Goal: Book appointment/travel/reservation

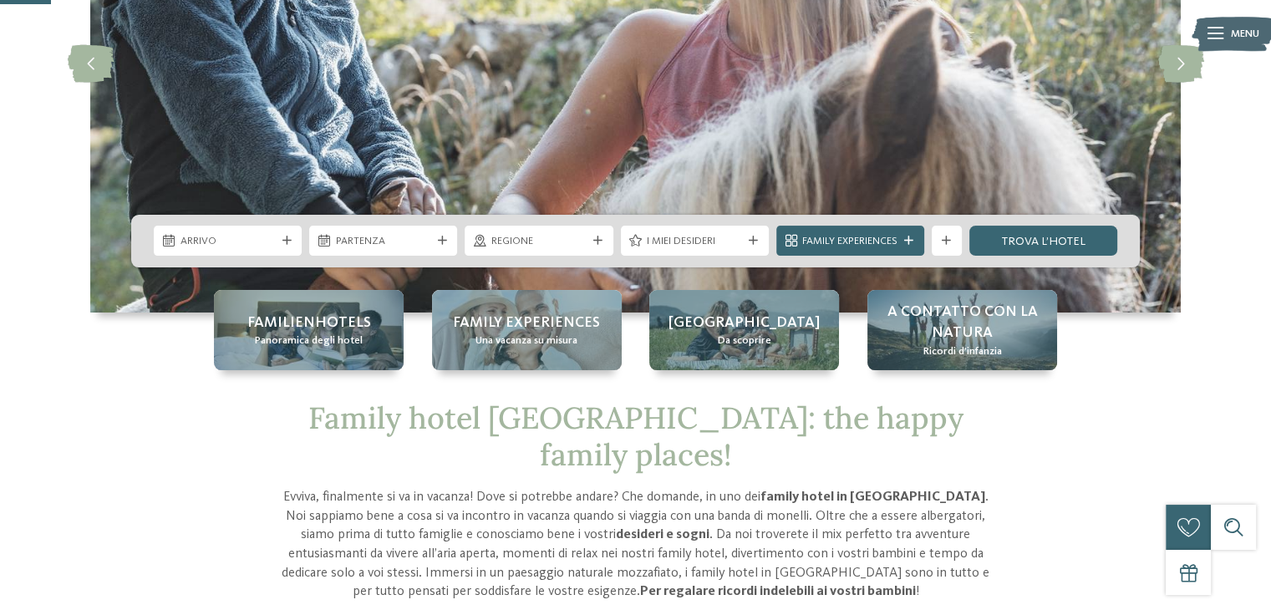
scroll to position [259, 0]
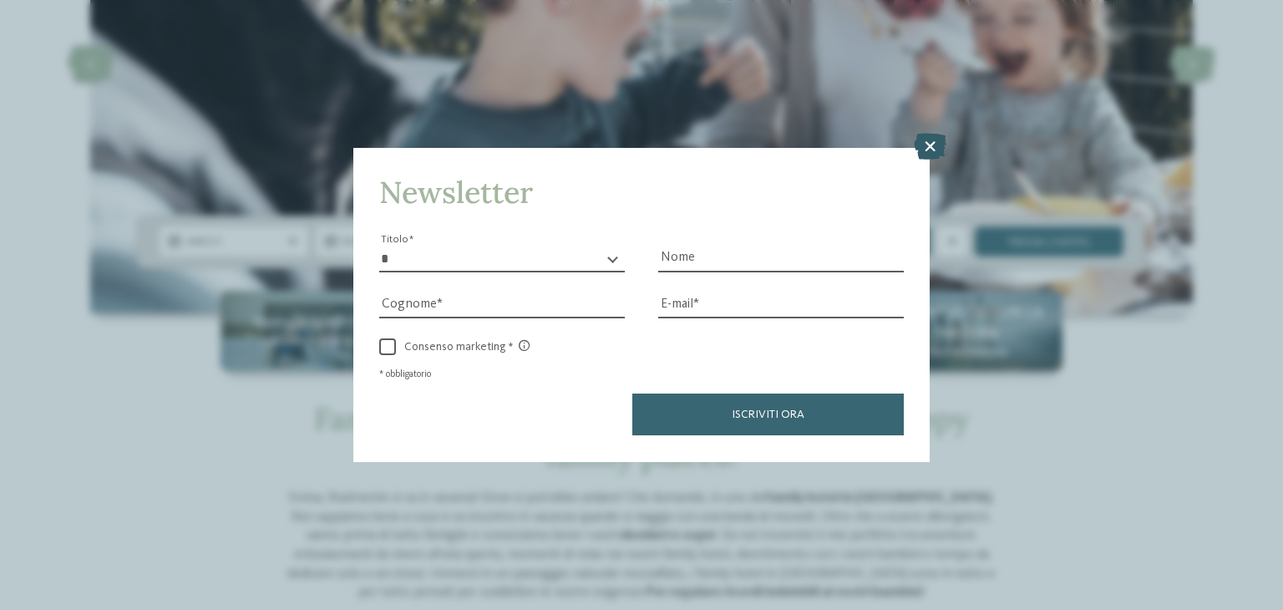
click at [927, 151] on icon at bounding box center [930, 147] width 33 height 27
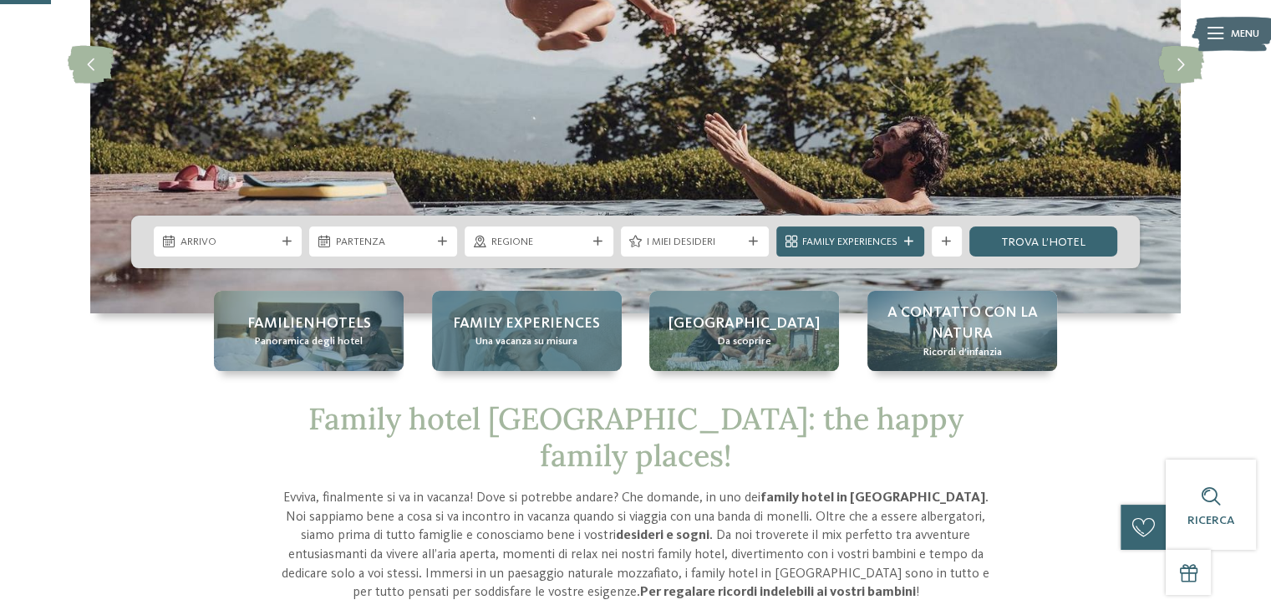
click at [568, 328] on span "Family experiences" at bounding box center [526, 323] width 147 height 21
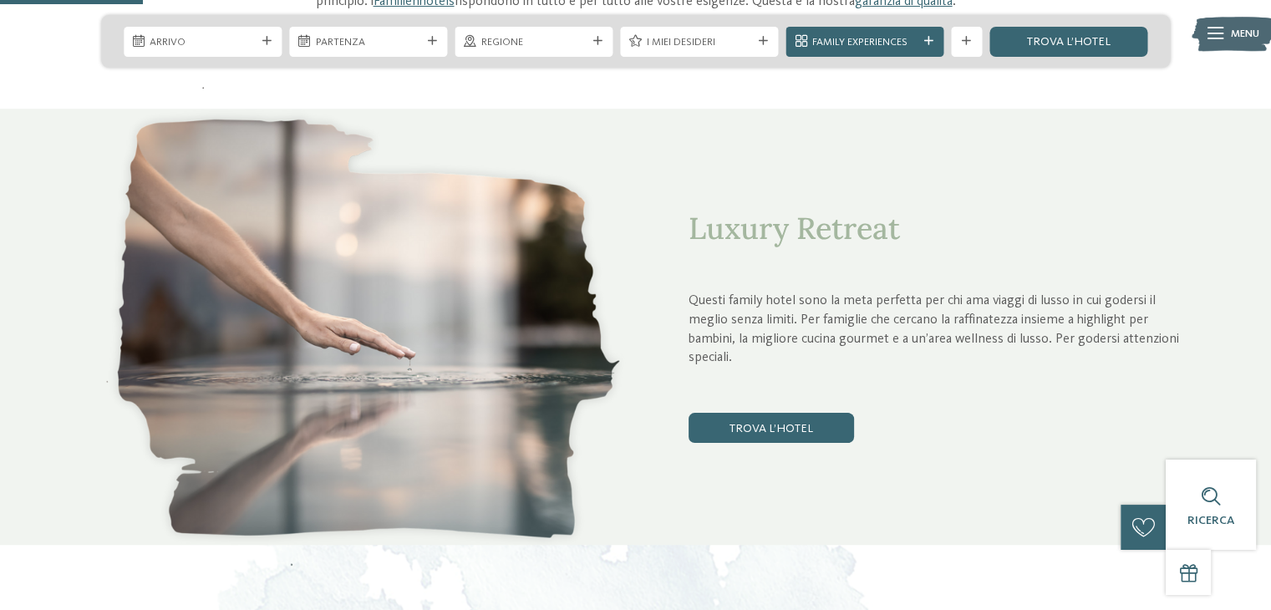
scroll to position [746, 0]
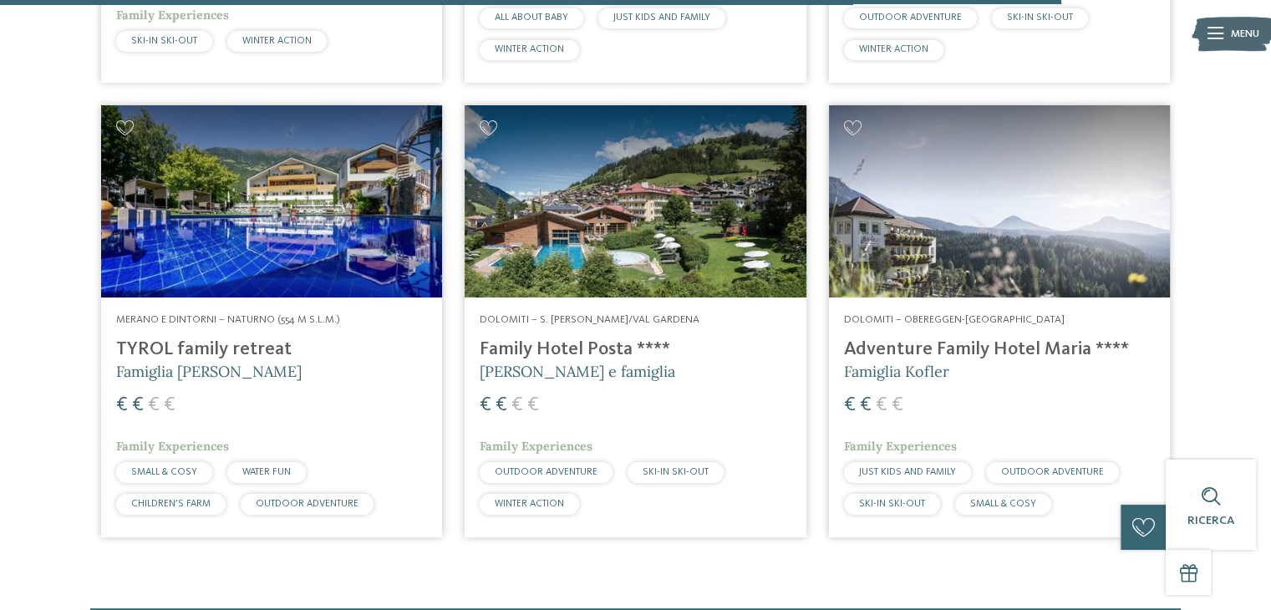
scroll to position [4313, 0]
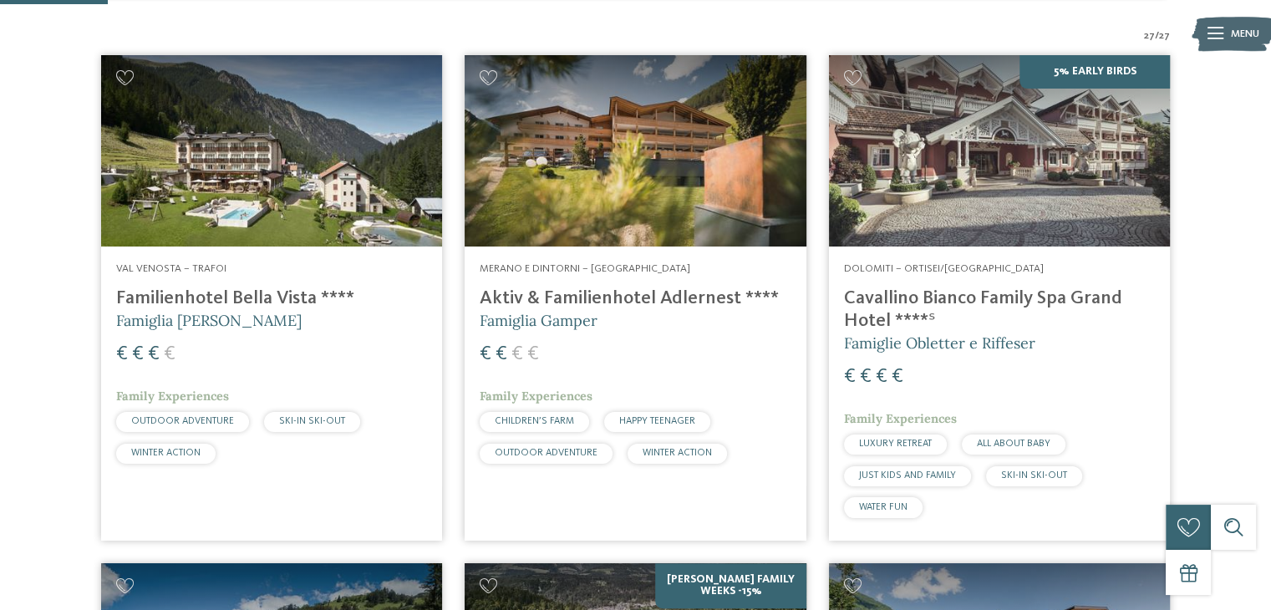
scroll to position [441, 0]
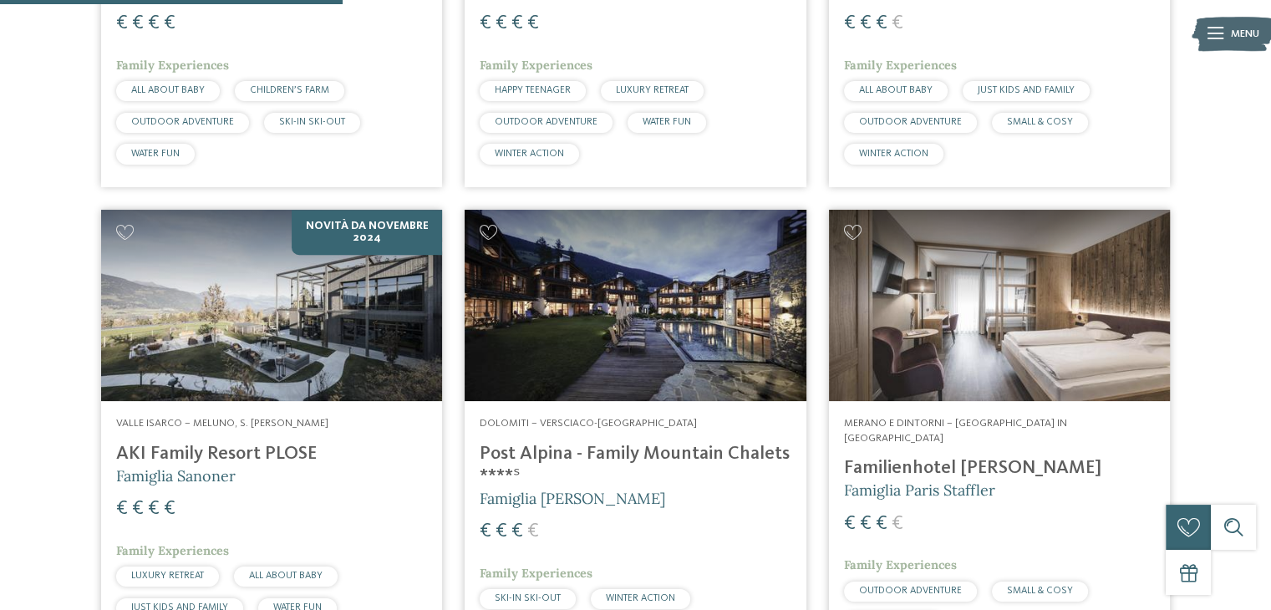
scroll to position [1423, 0]
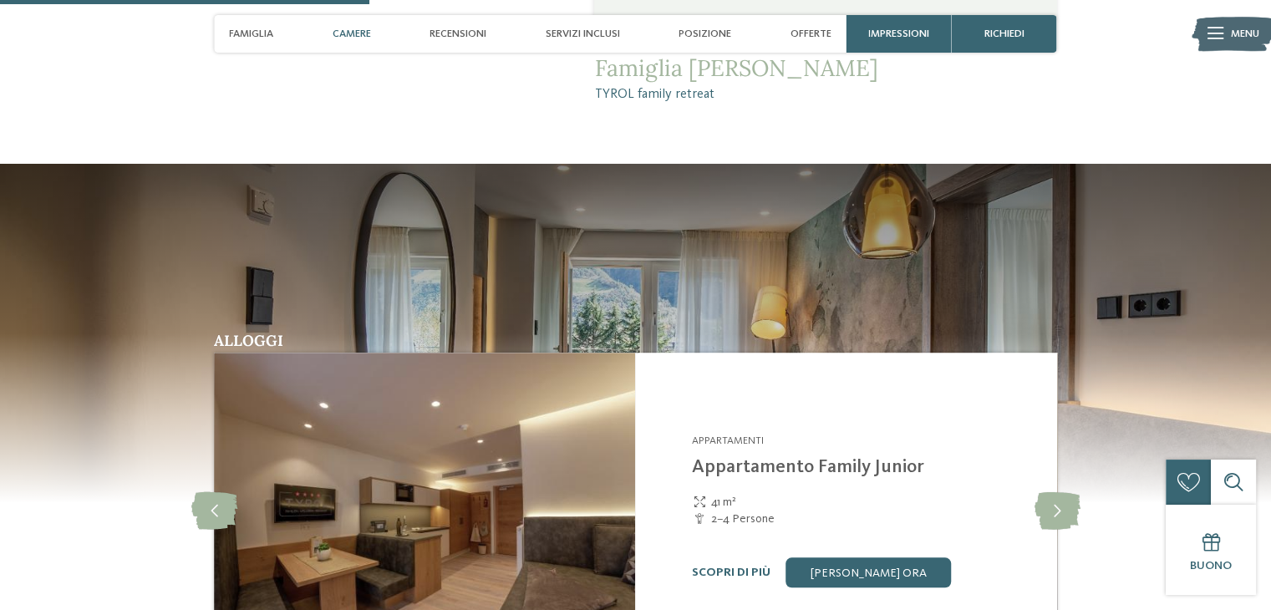
scroll to position [1429, 0]
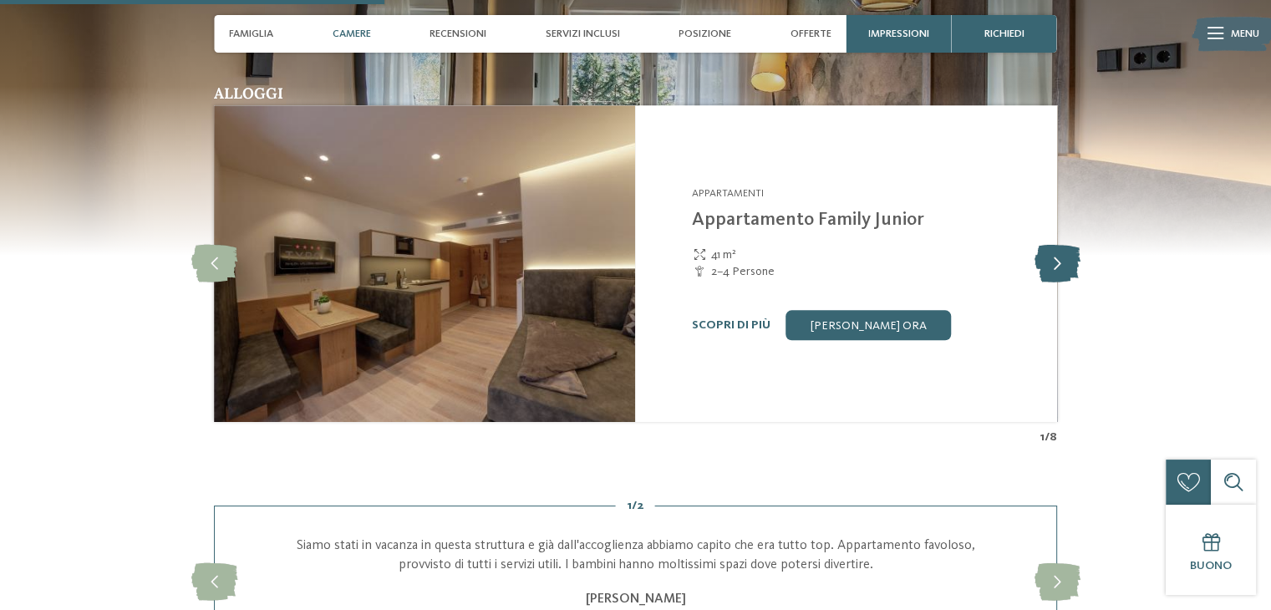
click at [1056, 267] on icon at bounding box center [1056, 264] width 46 height 38
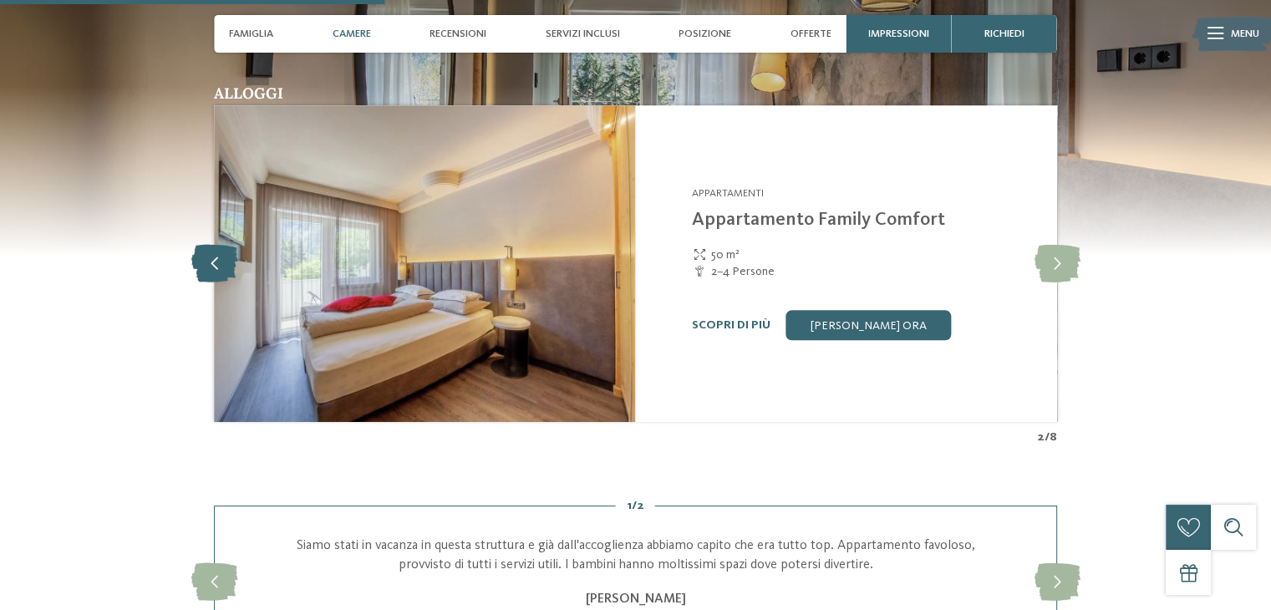
click at [204, 265] on icon at bounding box center [214, 264] width 46 height 38
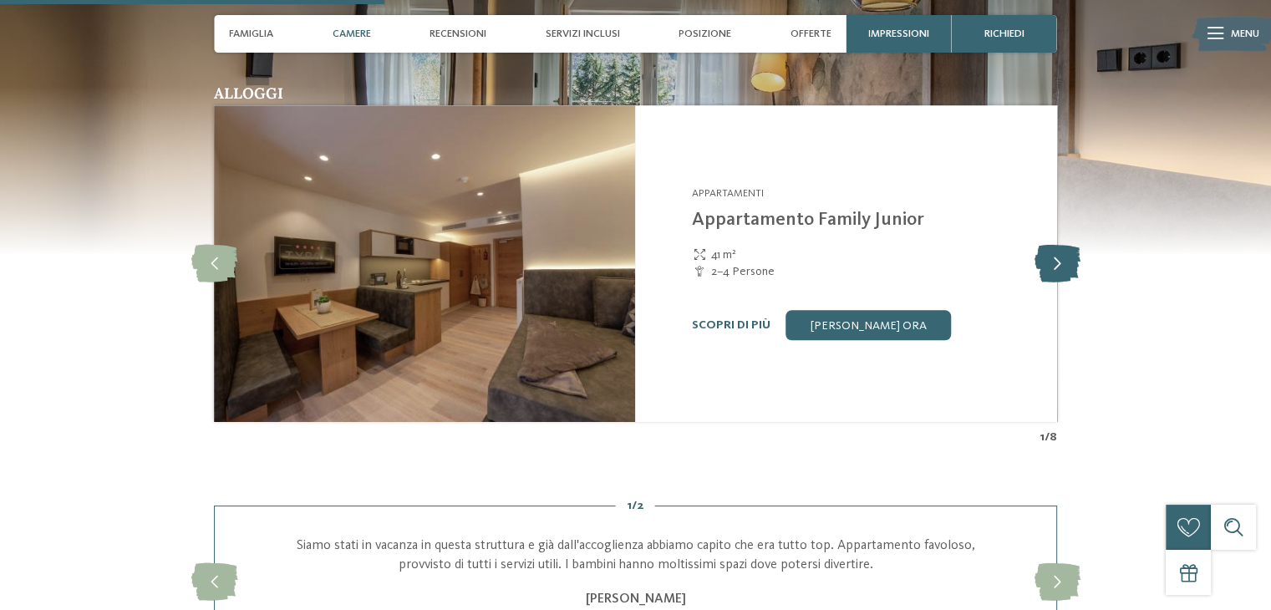
click at [1067, 255] on icon at bounding box center [1056, 264] width 46 height 38
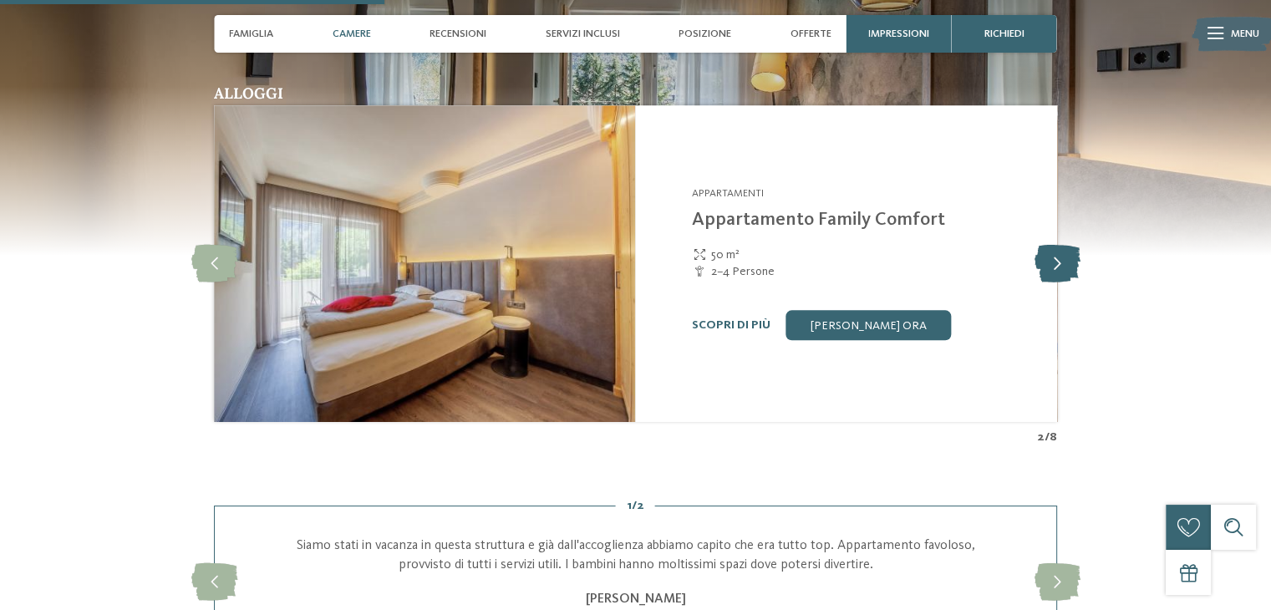
click at [1067, 255] on icon at bounding box center [1056, 264] width 46 height 38
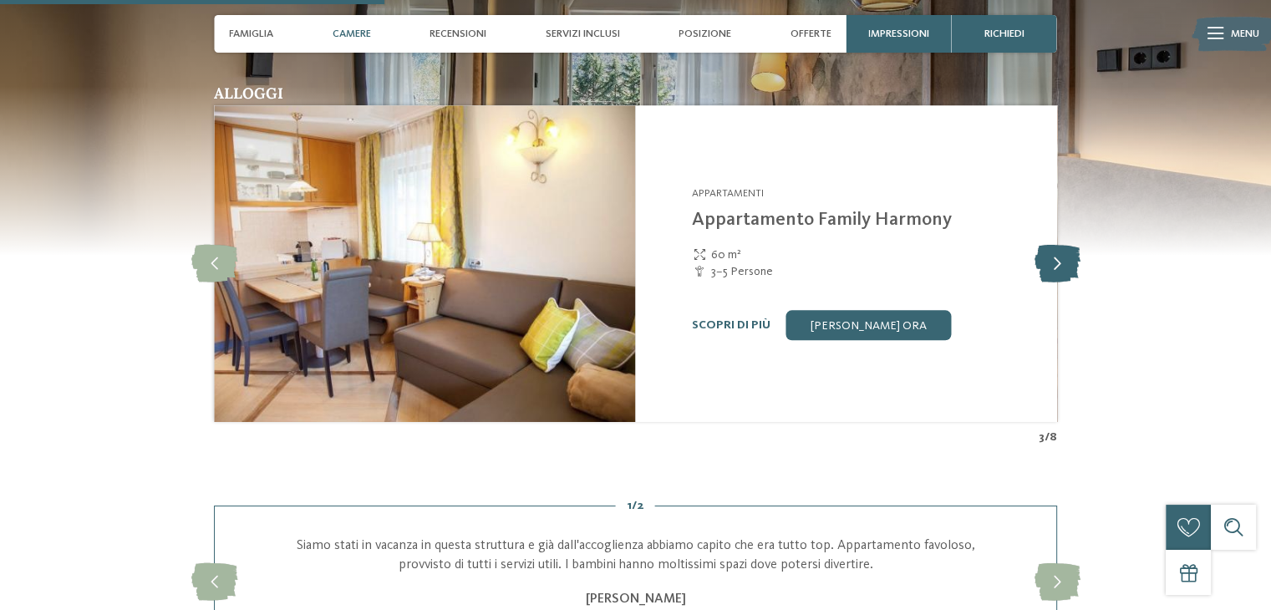
click at [1067, 255] on icon at bounding box center [1056, 264] width 46 height 38
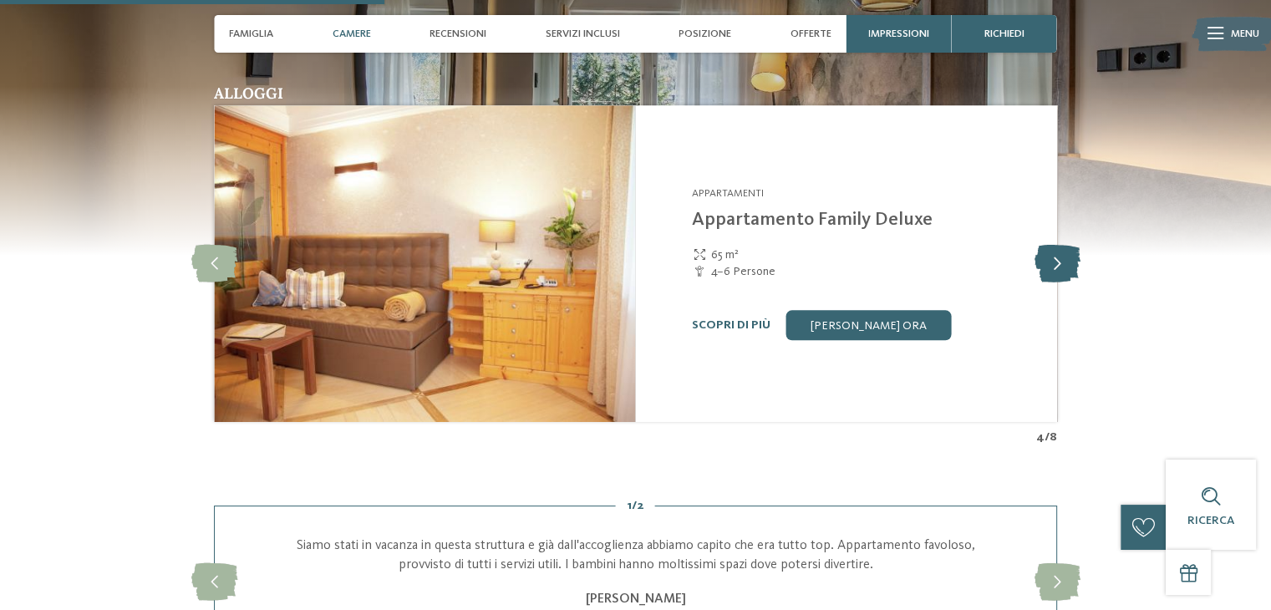
click at [1067, 255] on icon at bounding box center [1056, 264] width 46 height 38
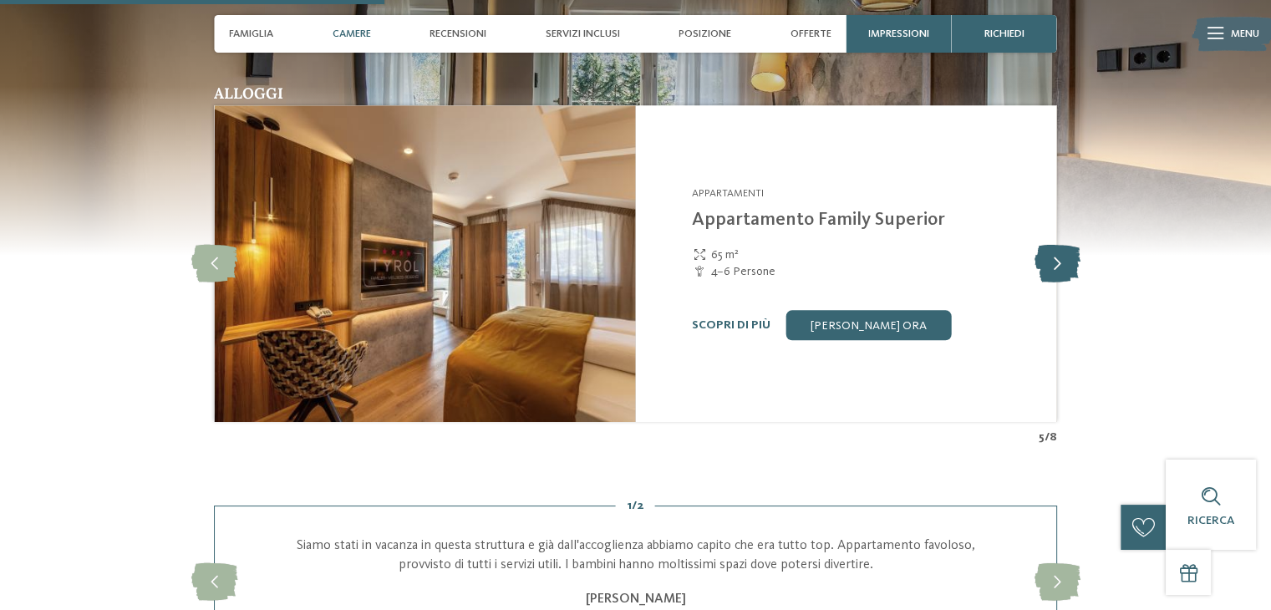
click at [1067, 255] on icon at bounding box center [1056, 264] width 46 height 38
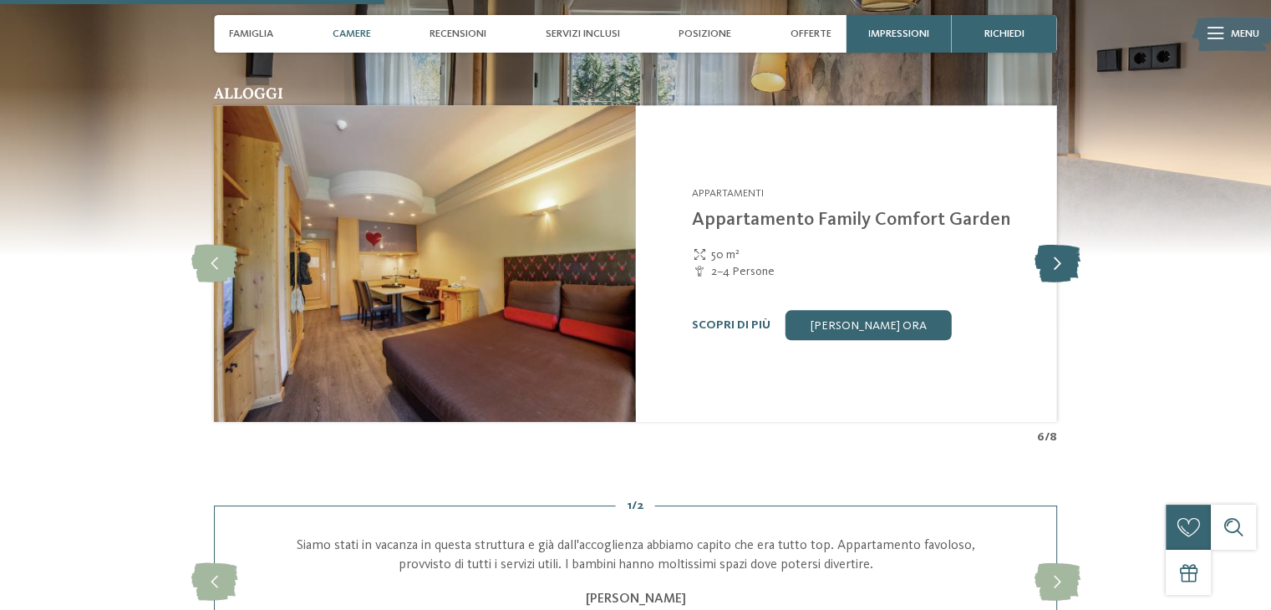
click at [1067, 255] on icon at bounding box center [1056, 264] width 46 height 38
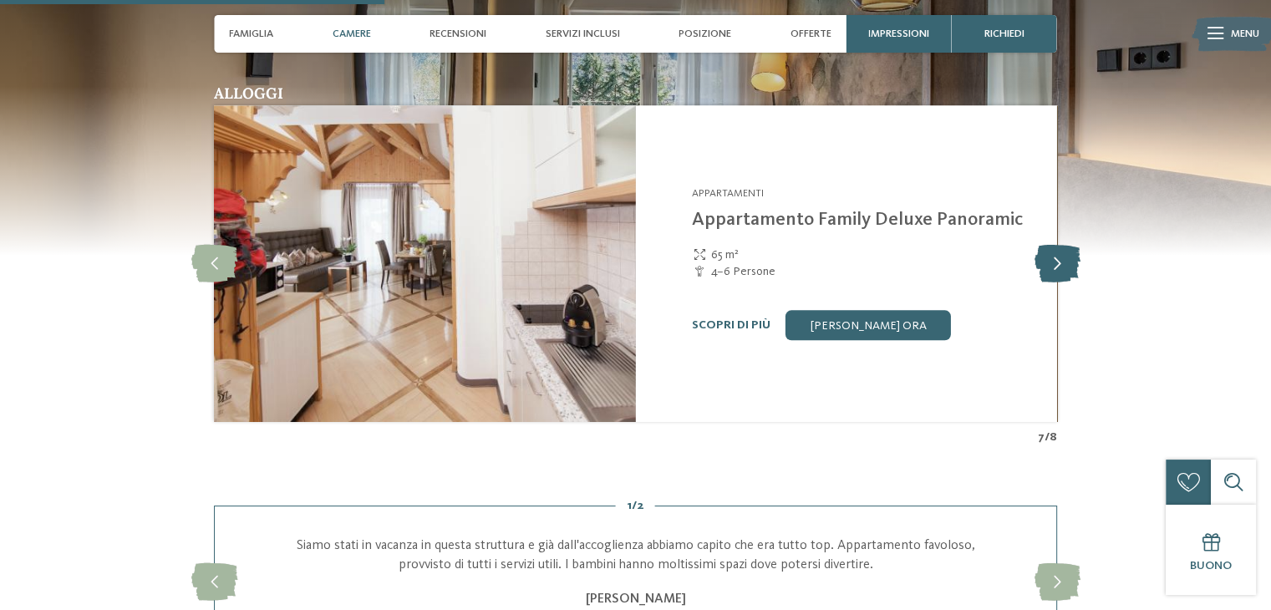
click at [1067, 255] on icon at bounding box center [1056, 264] width 46 height 38
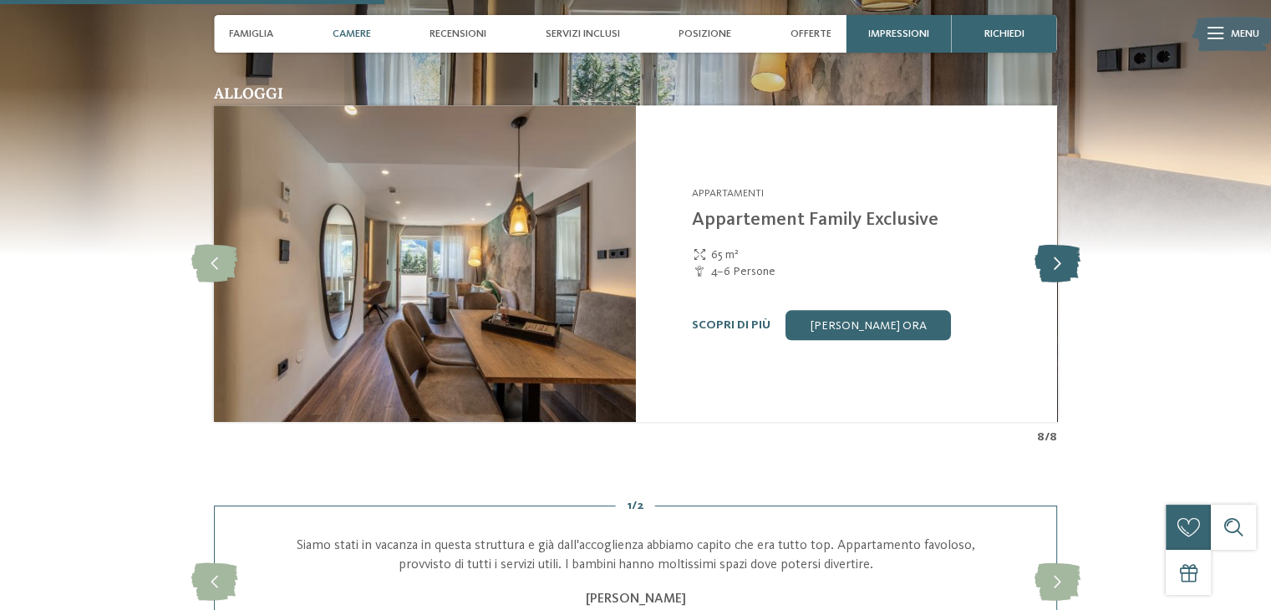
click at [1067, 255] on icon at bounding box center [1056, 264] width 46 height 38
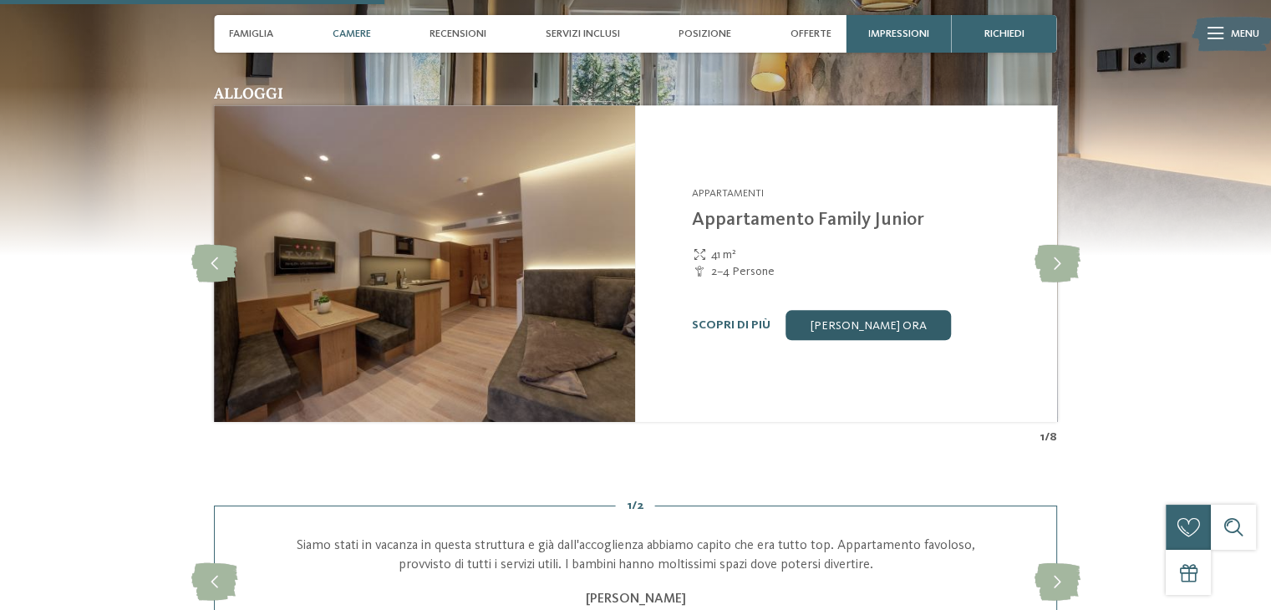
click at [906, 328] on link "[PERSON_NAME] ora" at bounding box center [867, 325] width 165 height 30
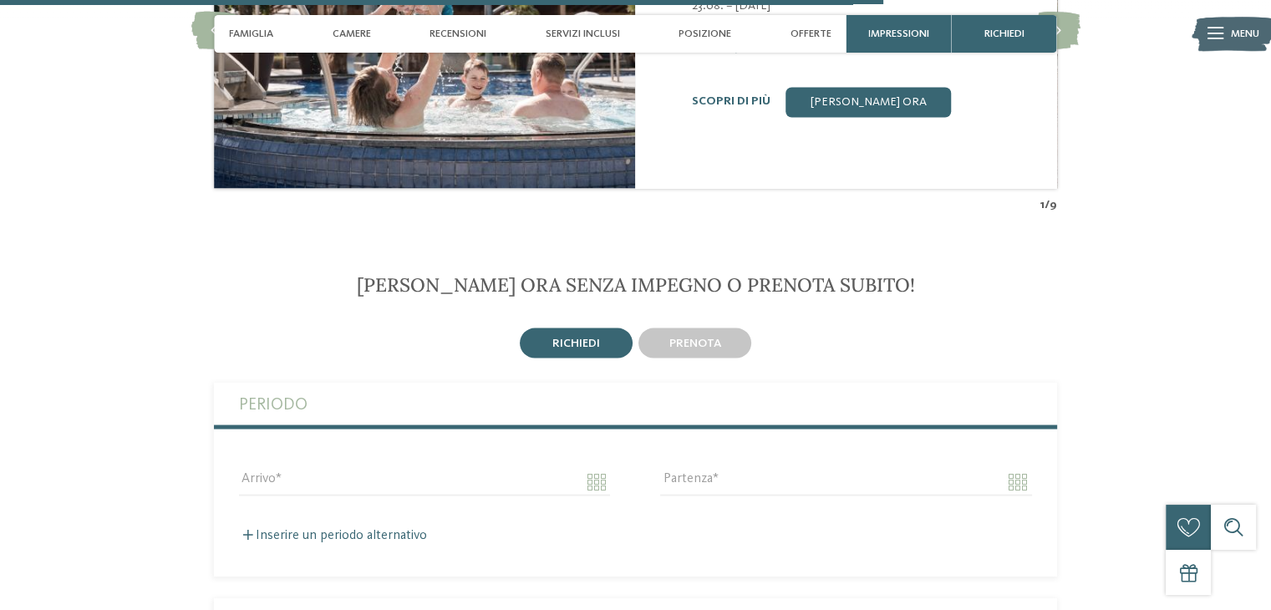
scroll to position [3206, 0]
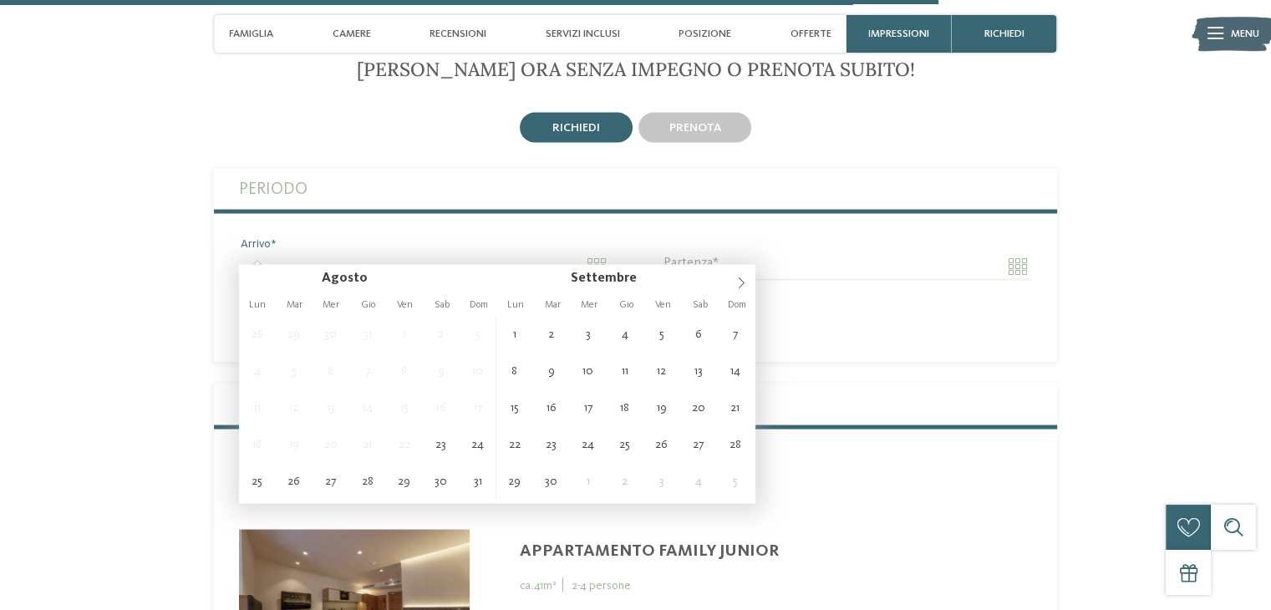
click at [590, 254] on input "Arrivo" at bounding box center [424, 266] width 371 height 28
